Goal: Find specific page/section: Find specific page/section

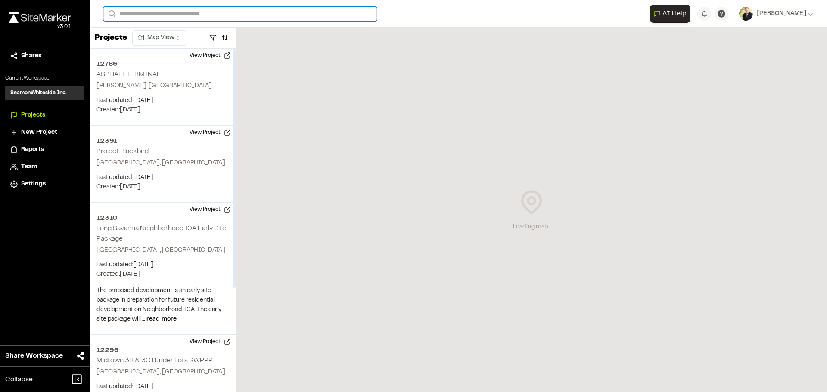
click at [120, 15] on input "Search" at bounding box center [239, 14] width 273 height 14
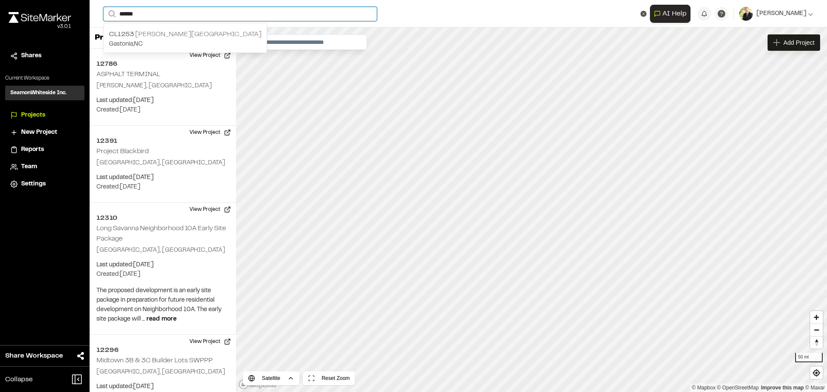
type input "******"
click at [129, 35] on span "CL1253" at bounding box center [121, 34] width 25 height 6
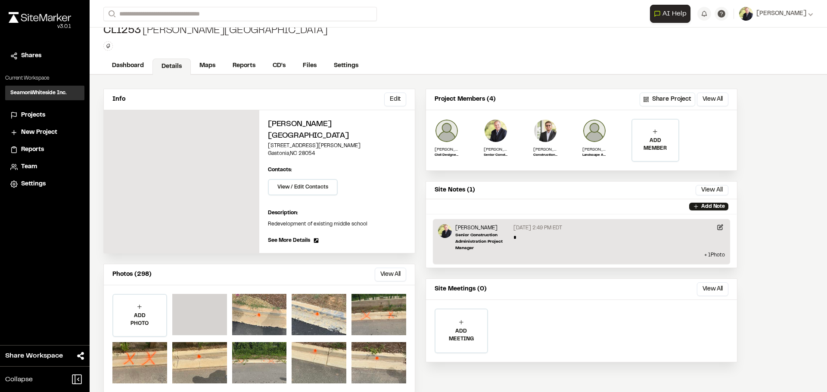
scroll to position [13, 0]
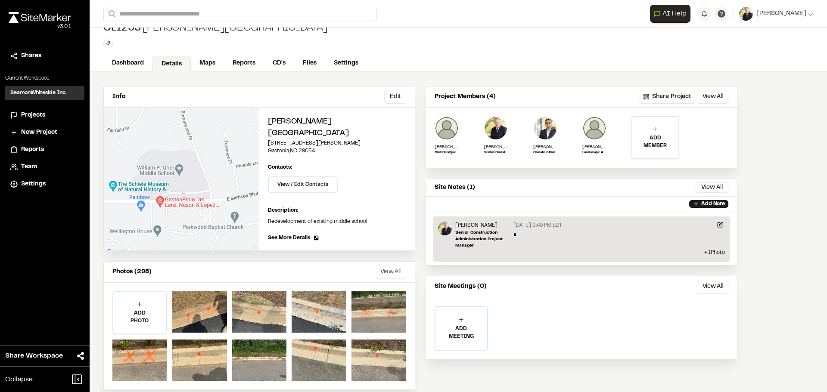
click at [388, 265] on button "View All" at bounding box center [390, 272] width 31 height 14
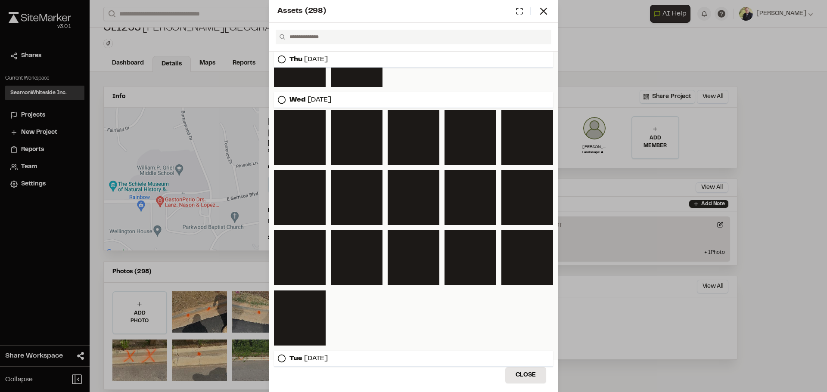
scroll to position [1995, 0]
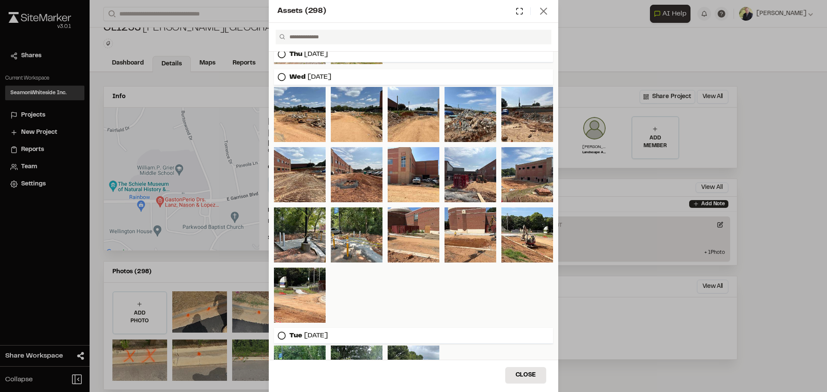
click at [544, 11] on line at bounding box center [544, 11] width 6 height 6
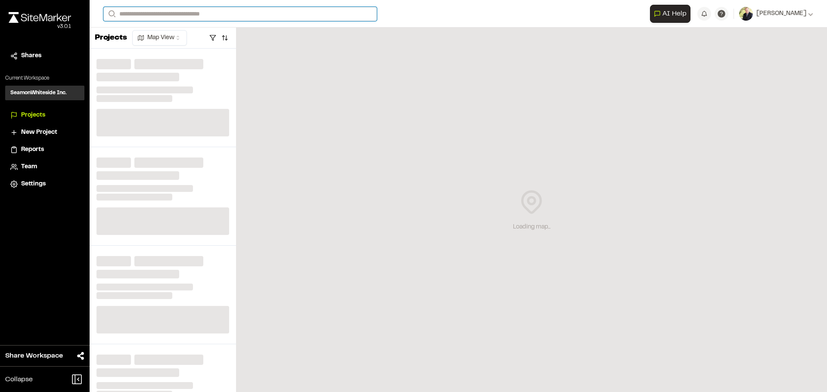
click at [140, 16] on input "Search" at bounding box center [239, 14] width 273 height 14
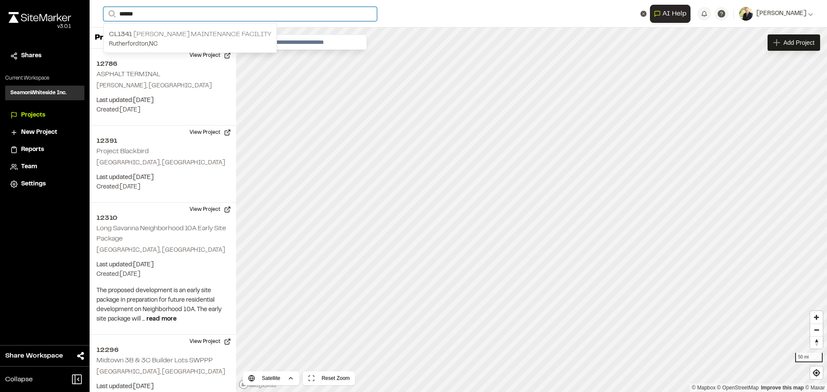
type input "******"
click at [146, 40] on p "[GEOGRAPHIC_DATA] , [GEOGRAPHIC_DATA]" at bounding box center [190, 44] width 162 height 9
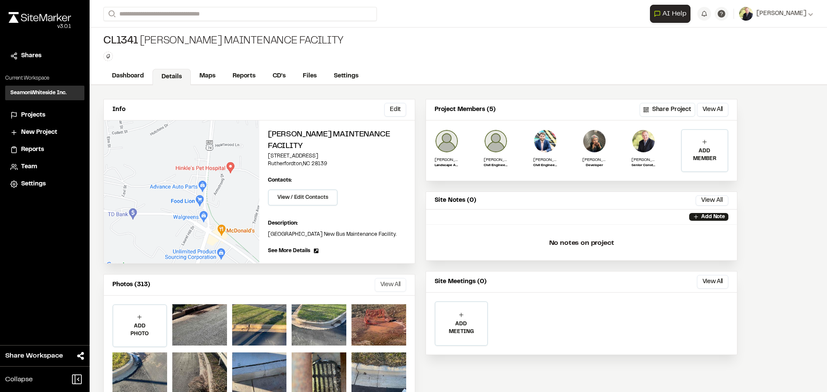
click at [392, 286] on button "View All" at bounding box center [390, 285] width 31 height 14
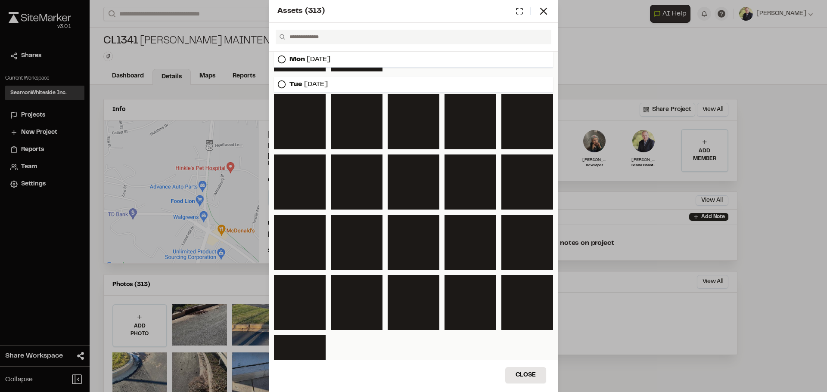
scroll to position [2213, 0]
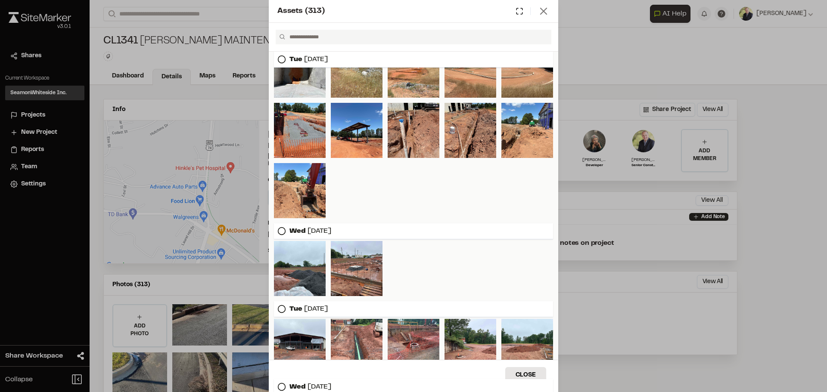
click at [541, 15] on icon at bounding box center [544, 11] width 12 height 12
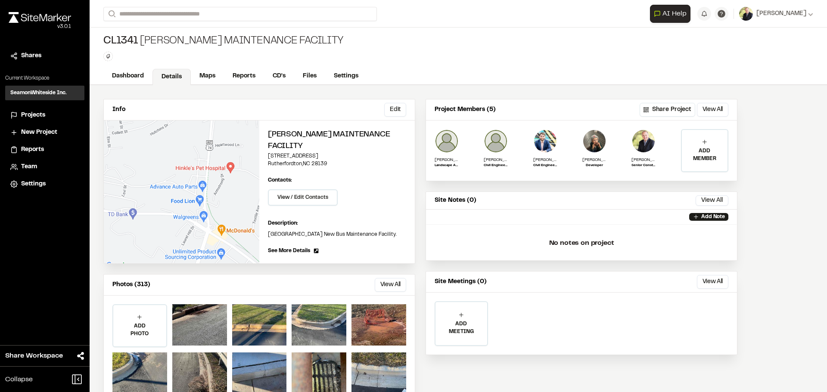
click at [781, 279] on div "Info Edit Edit [PERSON_NAME] Maintenance Facility [STREET_ADDRESS] Edit Contact…" at bounding box center [458, 251] width 737 height 332
click at [500, 53] on div "CL1341 [PERSON_NAME] Maintenance Facility Type Enter or comma to add tag." at bounding box center [458, 48] width 737 height 40
